Goal: Transaction & Acquisition: Download file/media

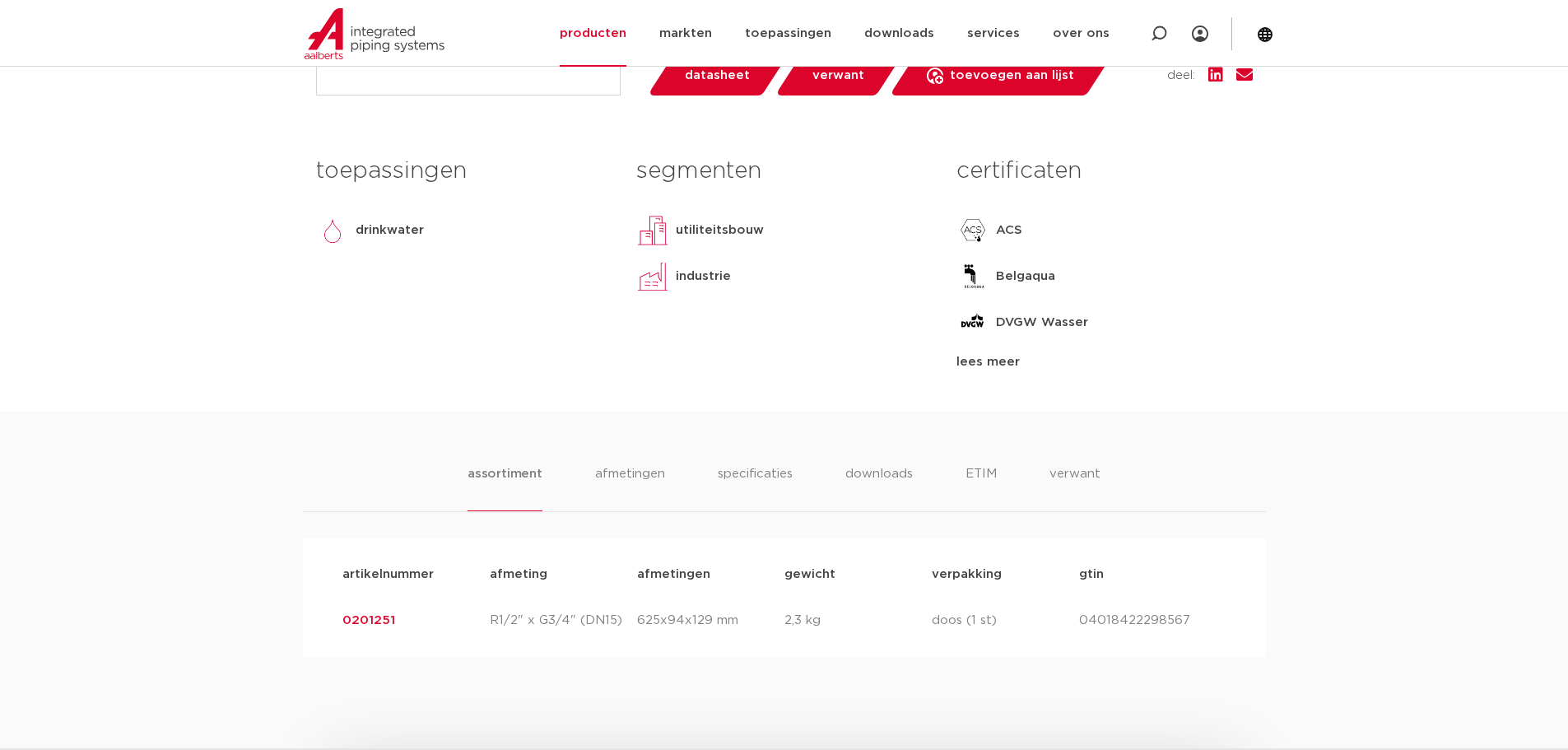
click at [1151, 588] on button "Alles toestaan" at bounding box center [1110, 595] width 237 height 45
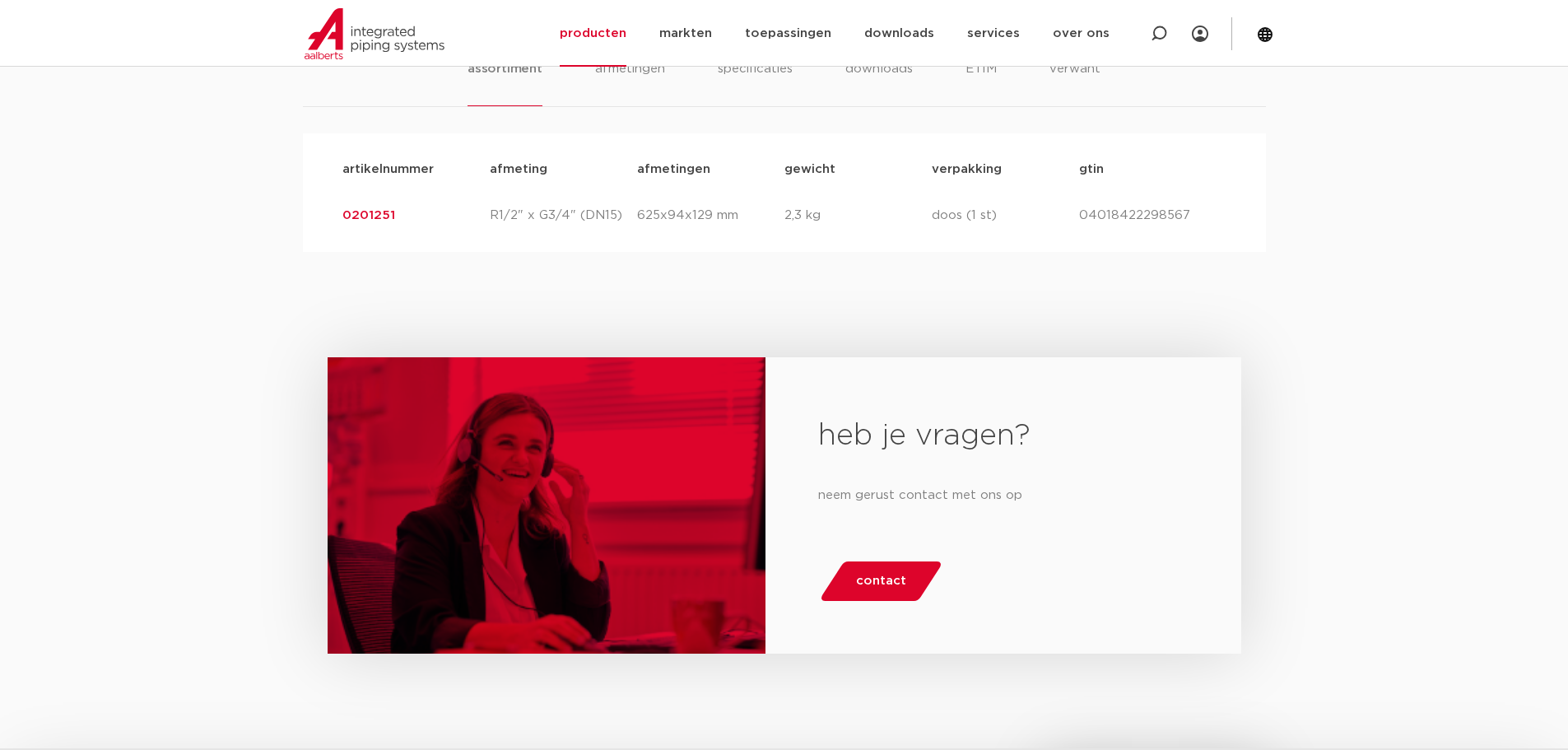
scroll to position [823, 0]
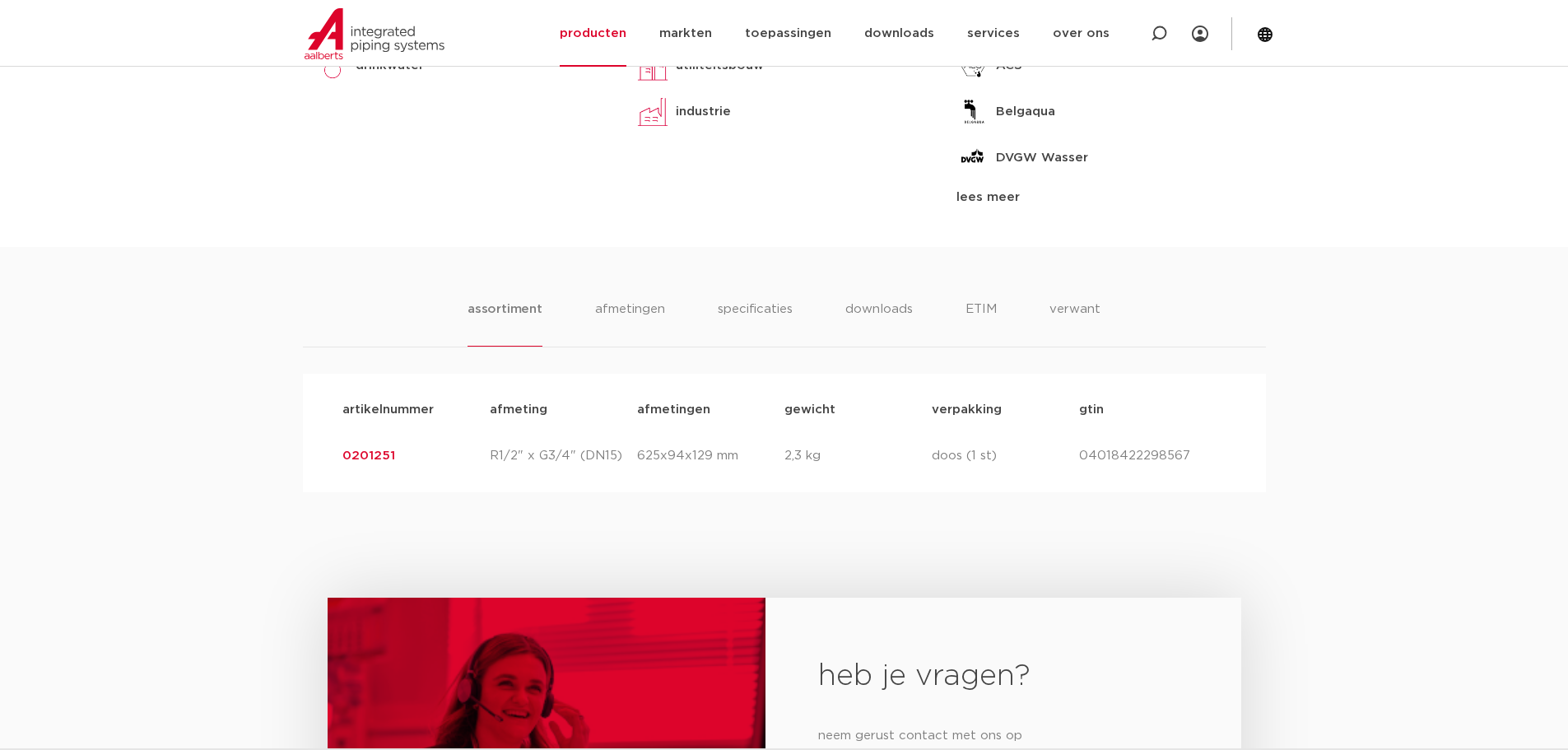
click at [360, 462] on link "0201251" at bounding box center [368, 455] width 53 height 12
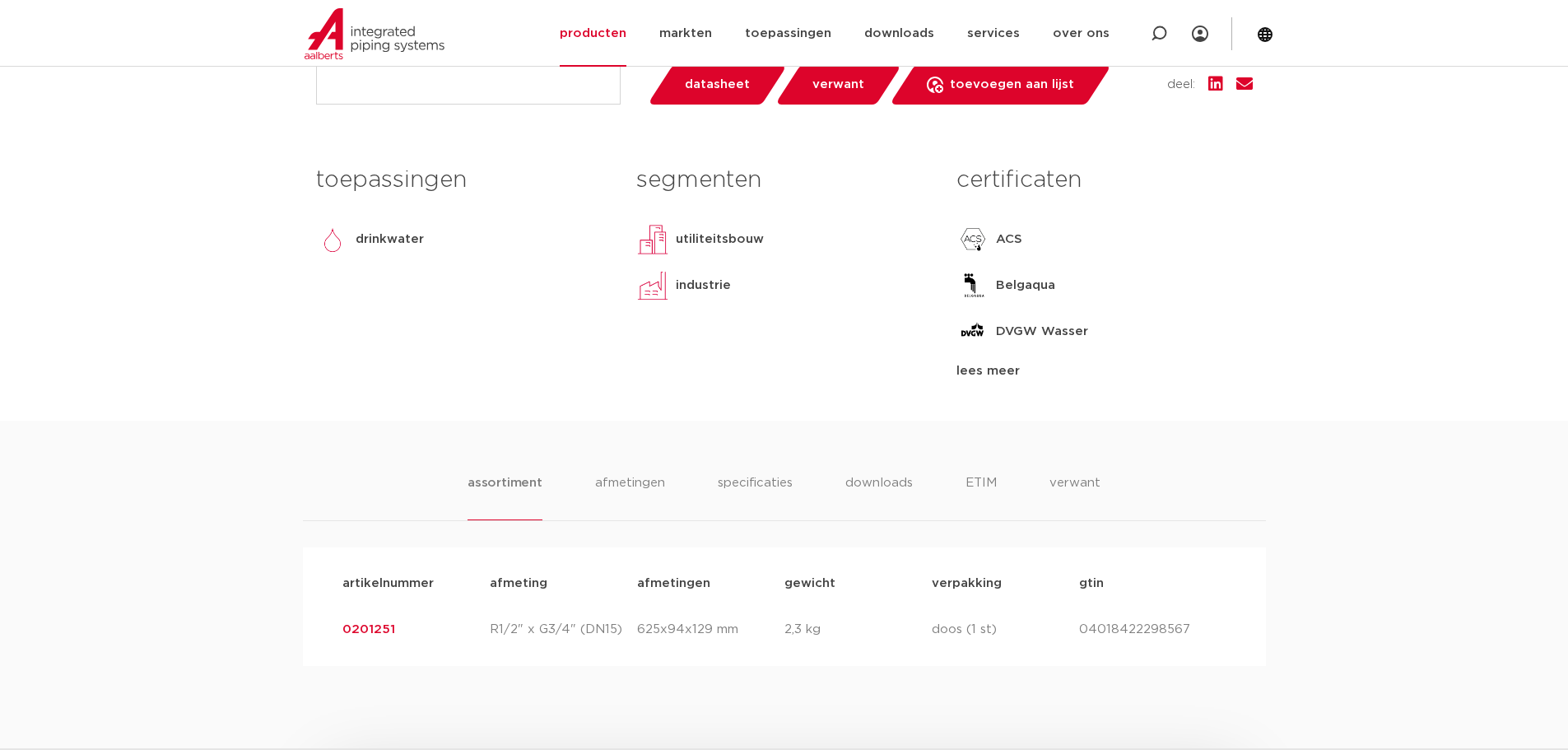
scroll to position [659, 0]
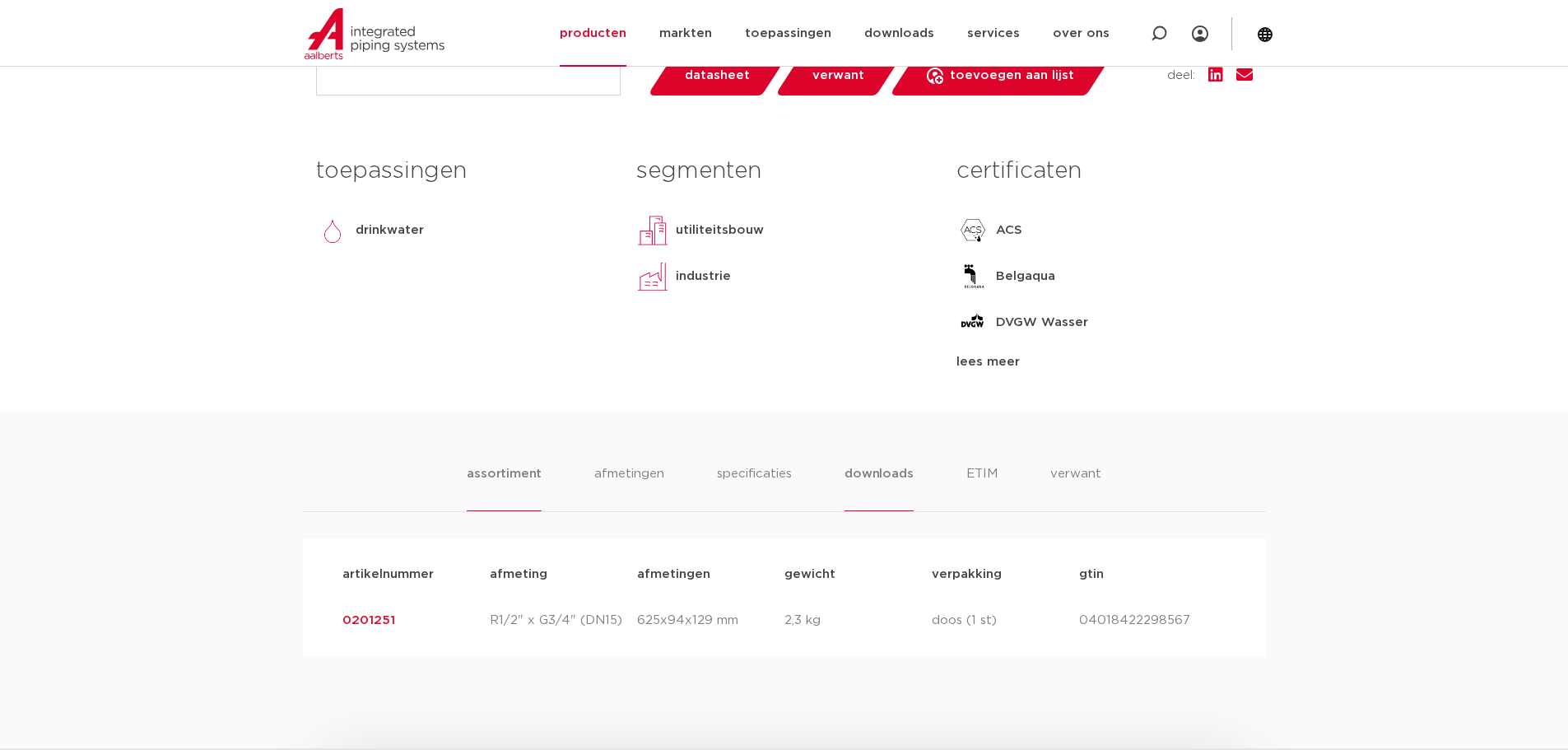
click at [863, 484] on li "downloads" at bounding box center [878, 487] width 68 height 47
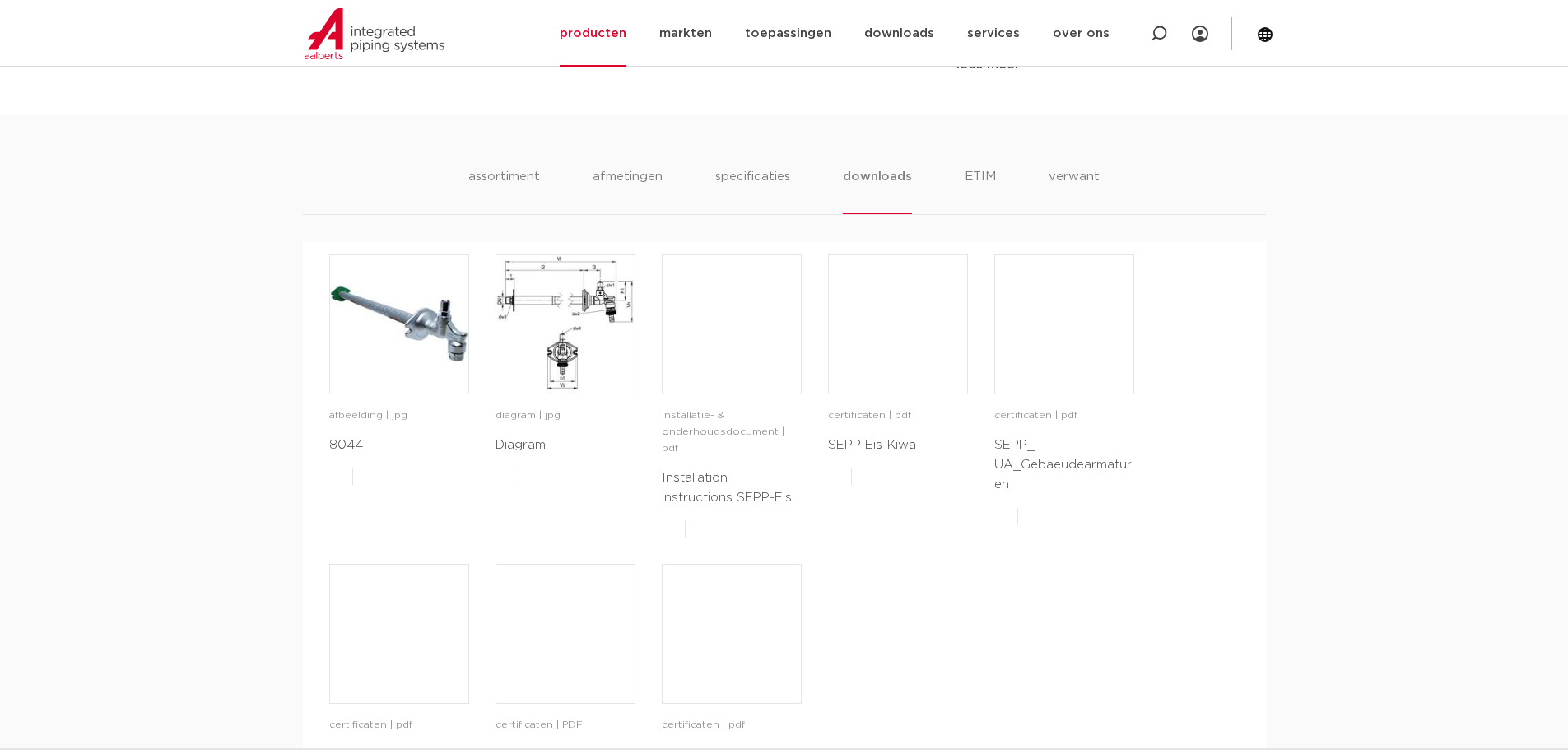
scroll to position [988, 0]
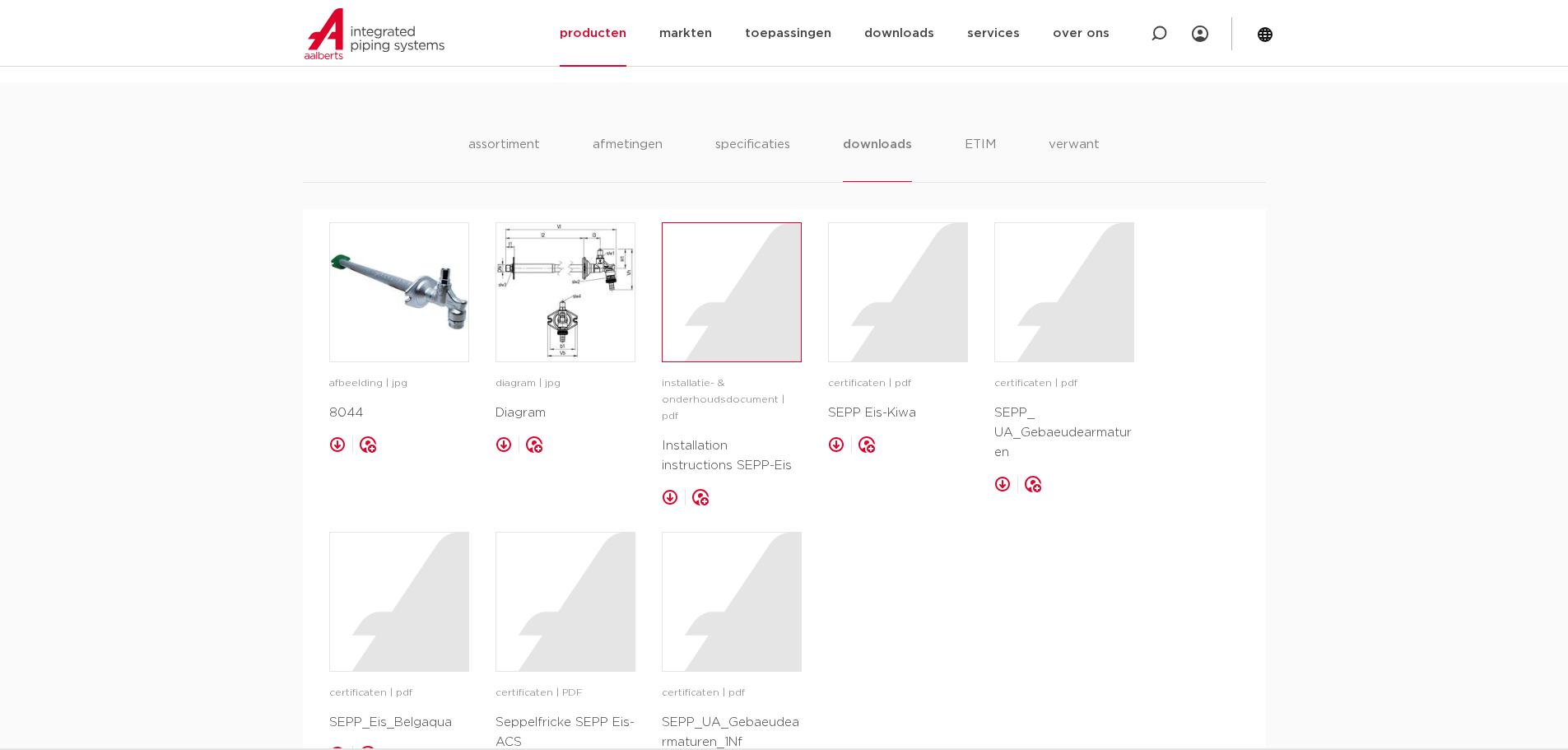
click at [778, 336] on div at bounding box center [731, 292] width 138 height 138
